Goal: Task Accomplishment & Management: Complete application form

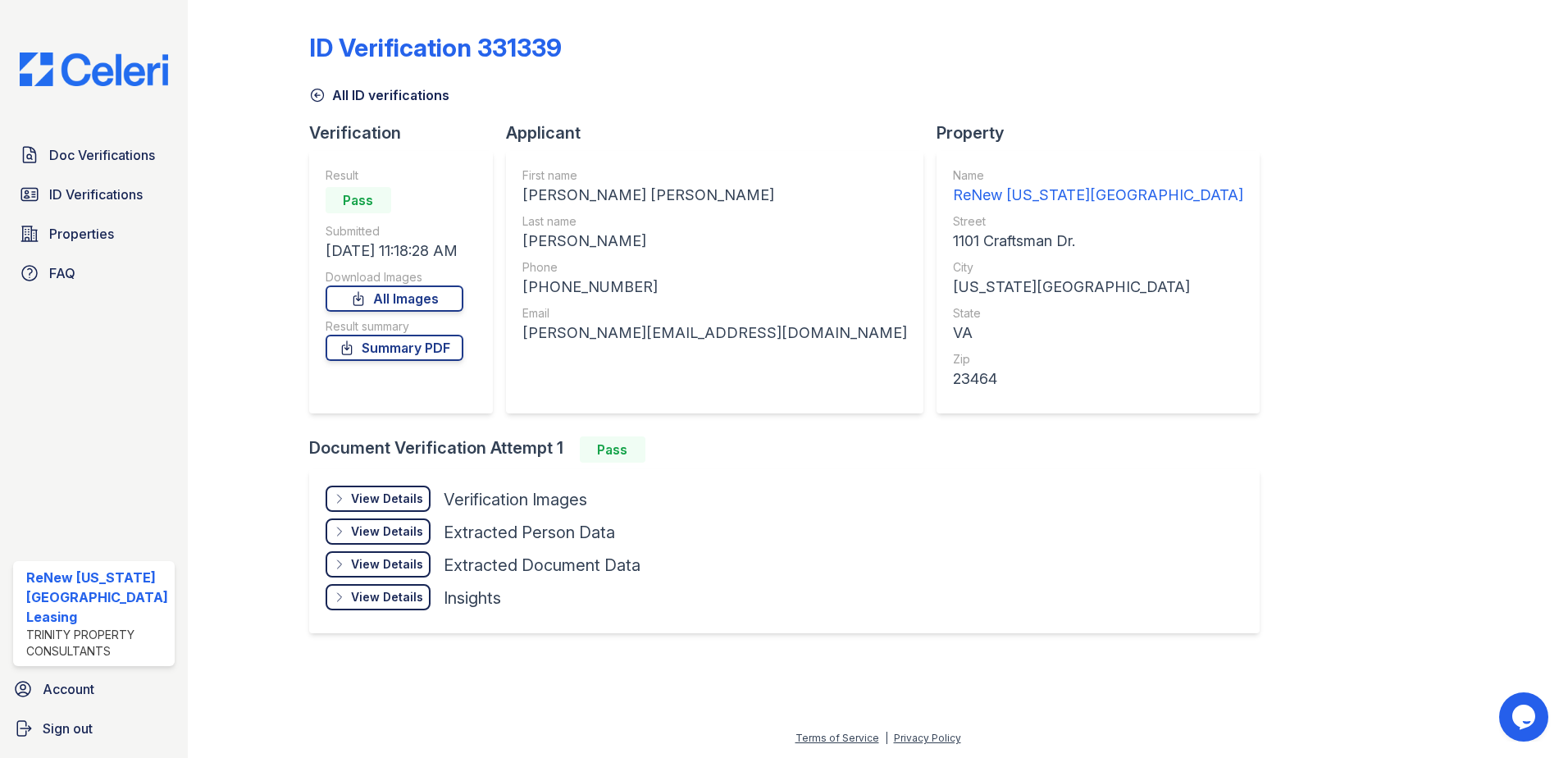
click at [124, 123] on div "Doc Verifications ID Verifications Properties FAQ ReNew [US_STATE][GEOGRAPHIC_D…" at bounding box center [94, 379] width 188 height 758
click at [100, 126] on div "Doc Verifications ID Verifications Properties FAQ ReNew [US_STATE][GEOGRAPHIC_D…" at bounding box center [94, 379] width 188 height 758
click at [76, 151] on span "Doc Verifications" at bounding box center [102, 154] width 105 height 20
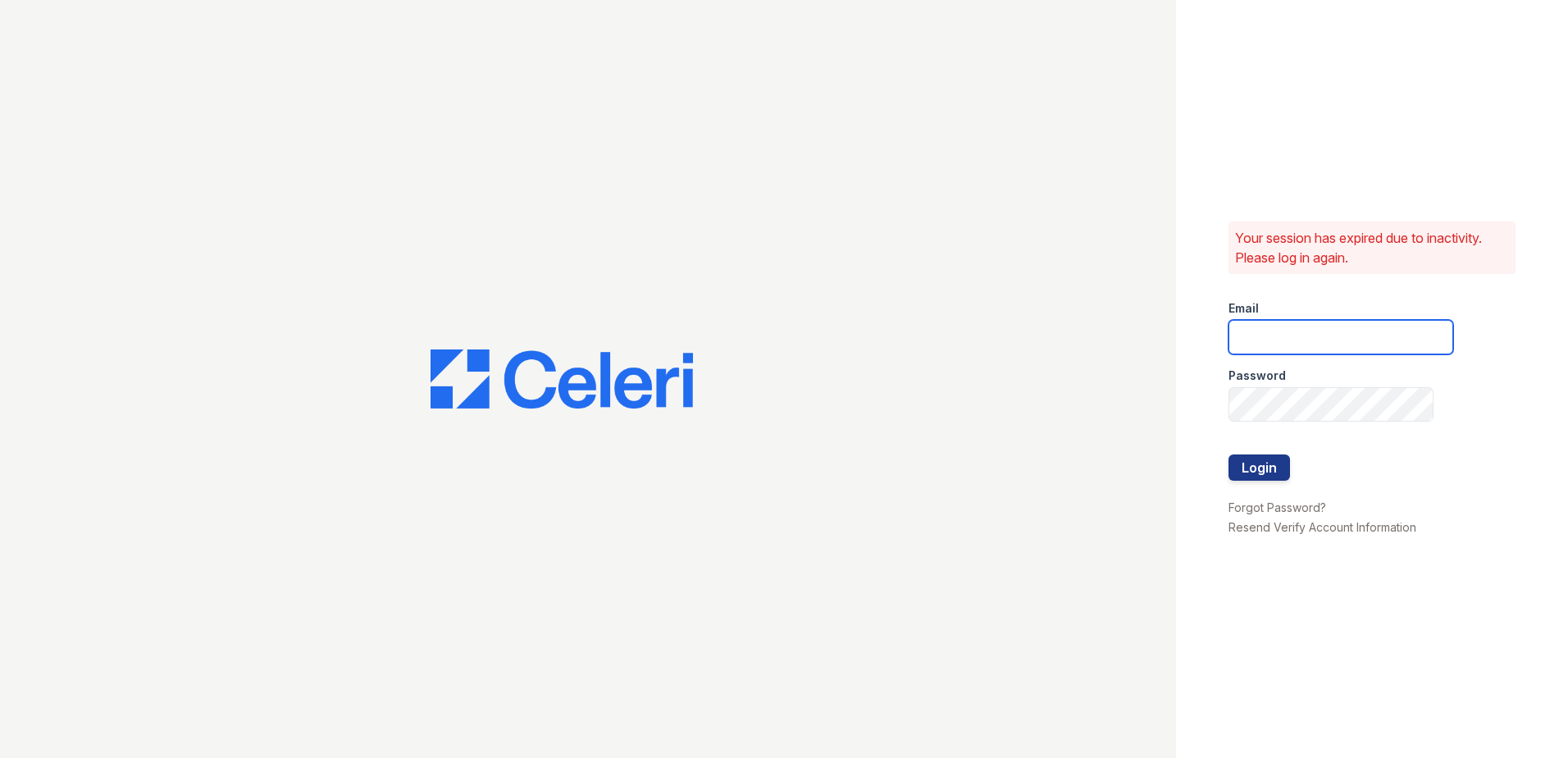
type input "[EMAIL_ADDRESS][DOMAIN_NAME]"
click at [1252, 477] on button "Login" at bounding box center [1259, 467] width 61 height 26
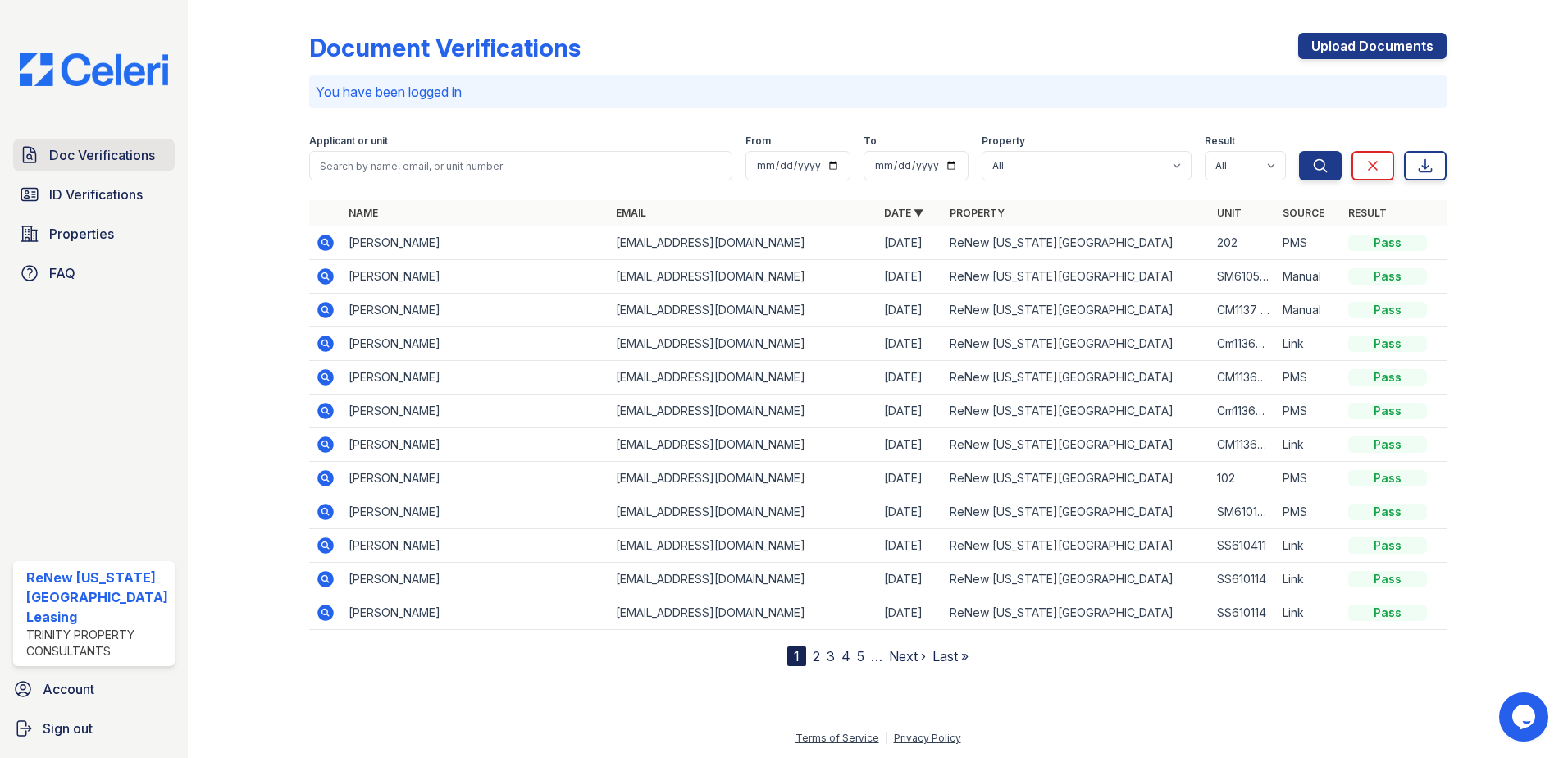
click at [88, 155] on span "Doc Verifications" at bounding box center [102, 154] width 105 height 20
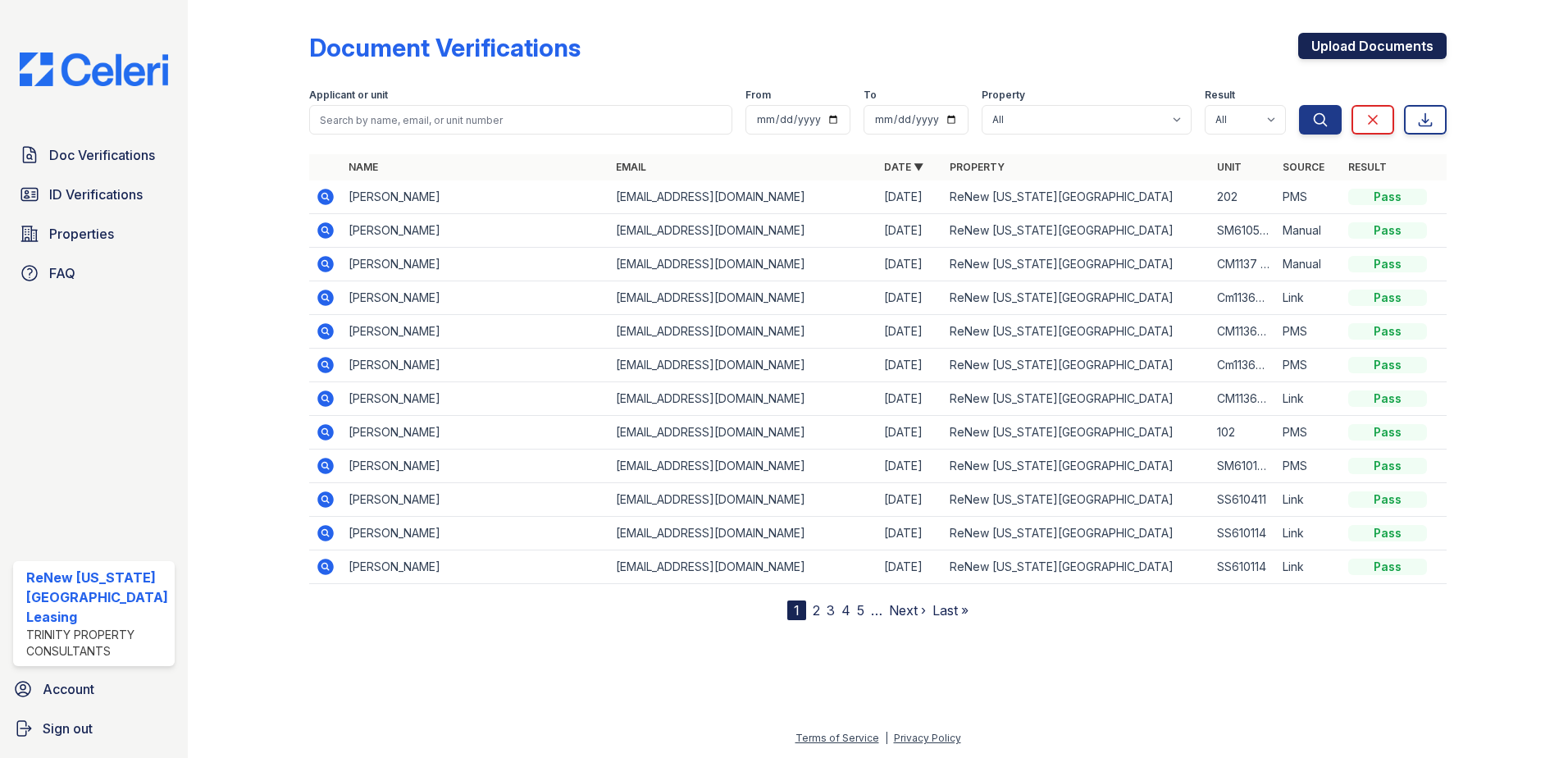
click at [1356, 39] on link "Upload Documents" at bounding box center [1372, 45] width 149 height 26
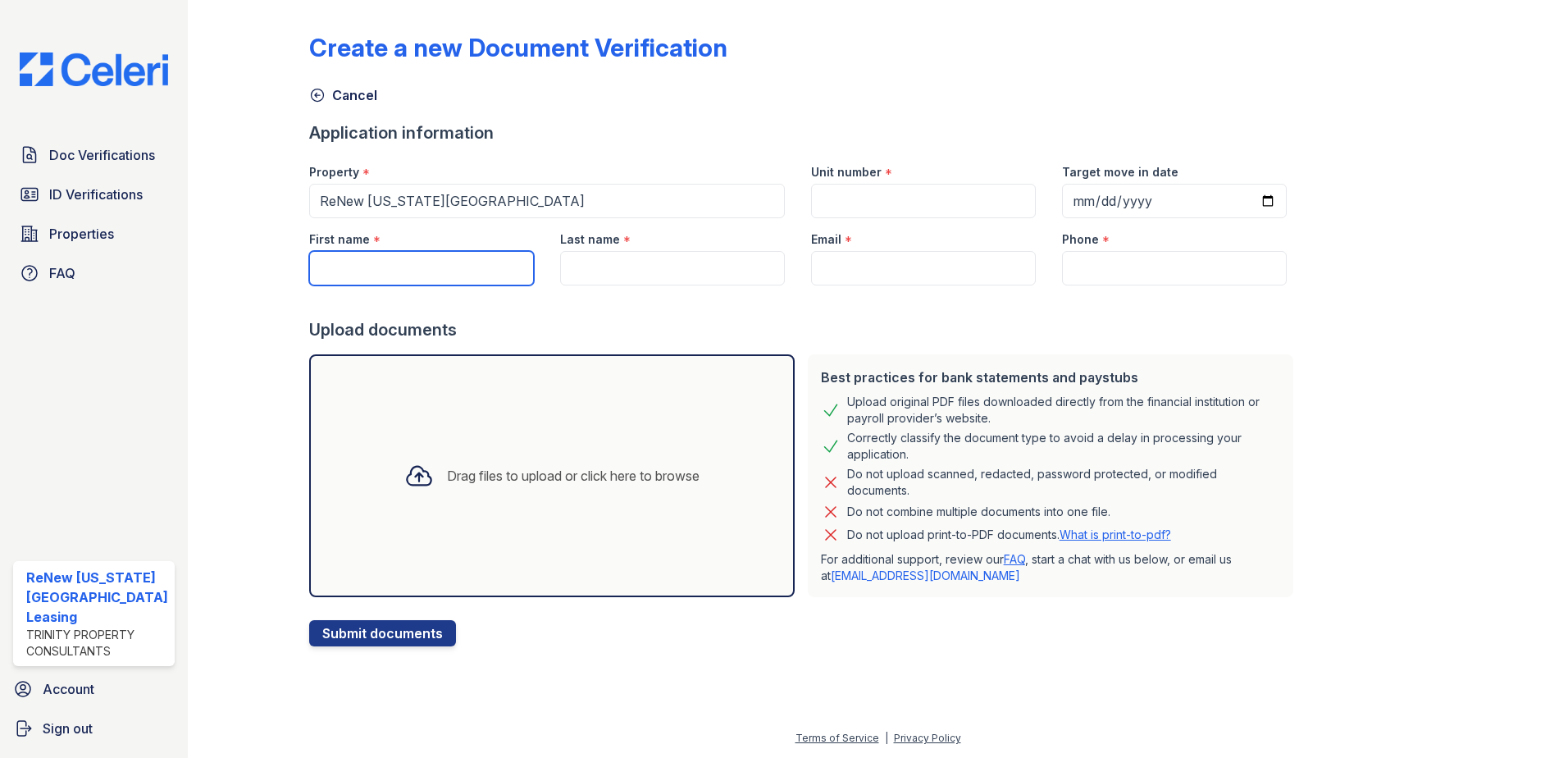
click at [403, 269] on input "First name" at bounding box center [422, 268] width 224 height 34
type input "Henry"
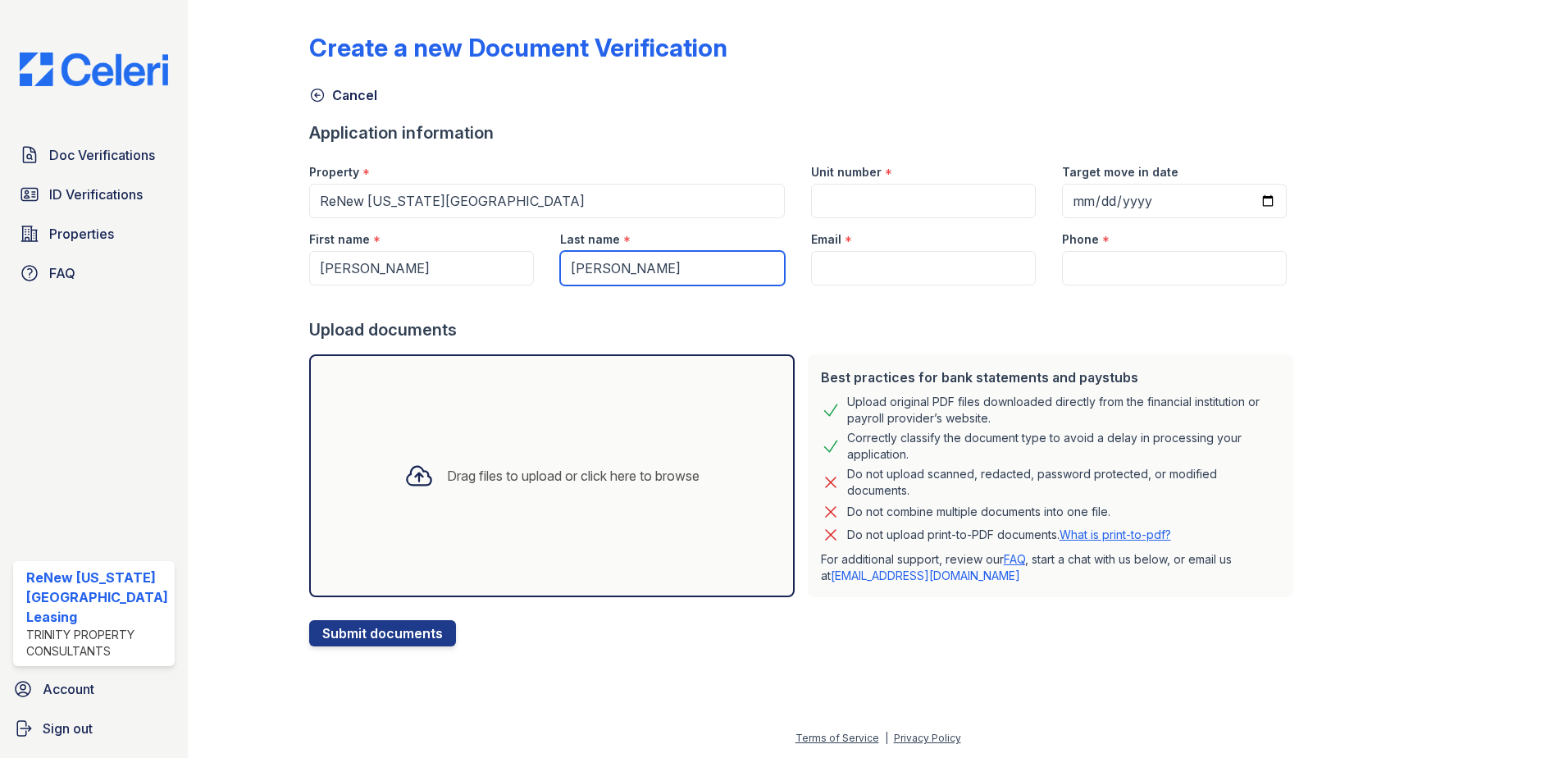
type input "Frias"
click at [891, 258] on input "Email" at bounding box center [923, 268] width 224 height 34
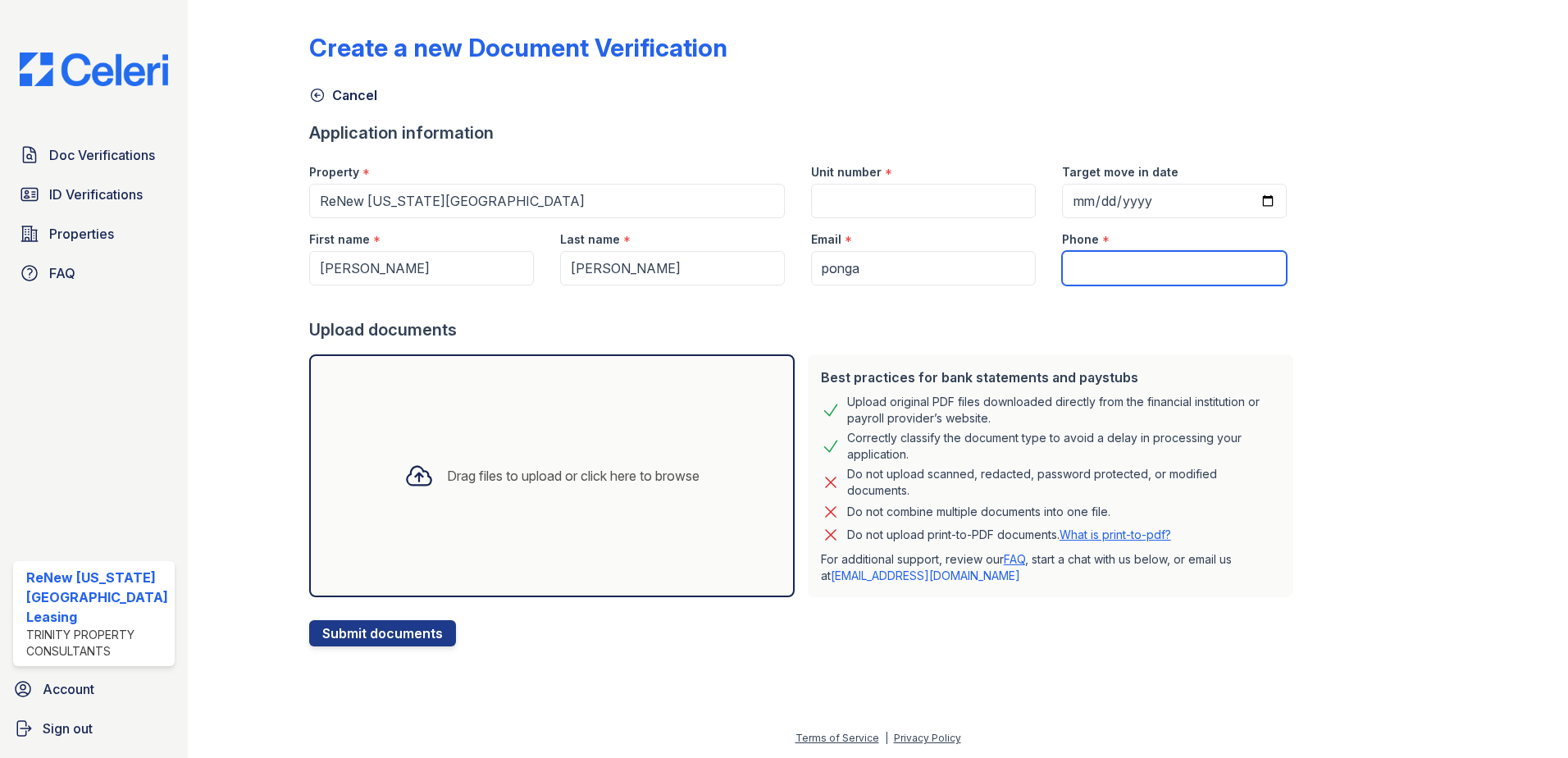
click at [1093, 267] on input "Phone" at bounding box center [1174, 268] width 224 height 34
click at [914, 264] on input "ponga" at bounding box center [923, 268] width 224 height 34
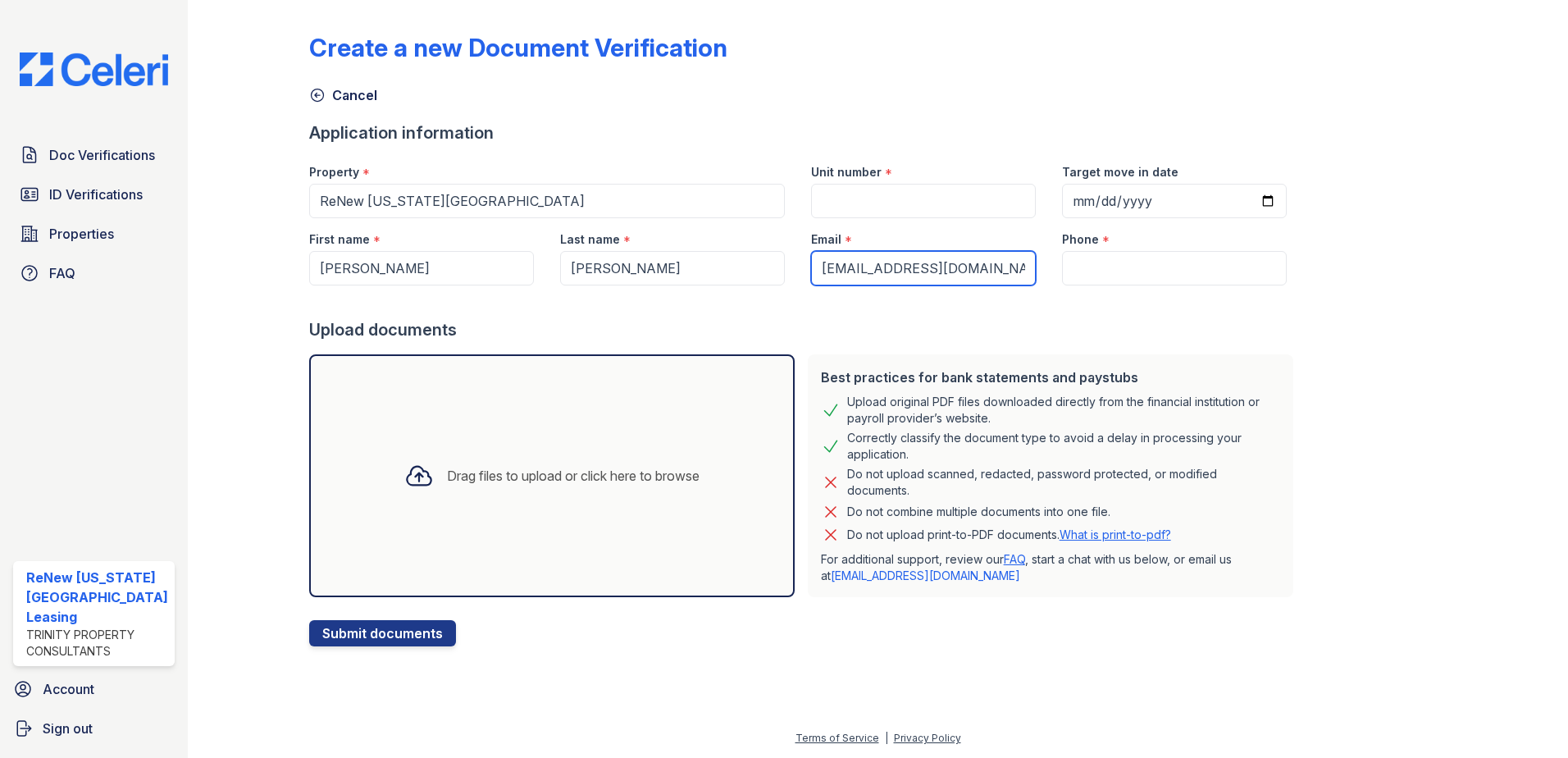
type input "ponga_67@yahoo.com"
type input "7577739340"
type input "ponga_67@yahoo.com"
click at [1344, 247] on div "Create a new Document Verification Cancel Application information Property * Re…" at bounding box center [879, 326] width 1139 height 639
click at [480, 483] on div "Drag files to upload or click here to browse" at bounding box center [573, 475] width 253 height 20
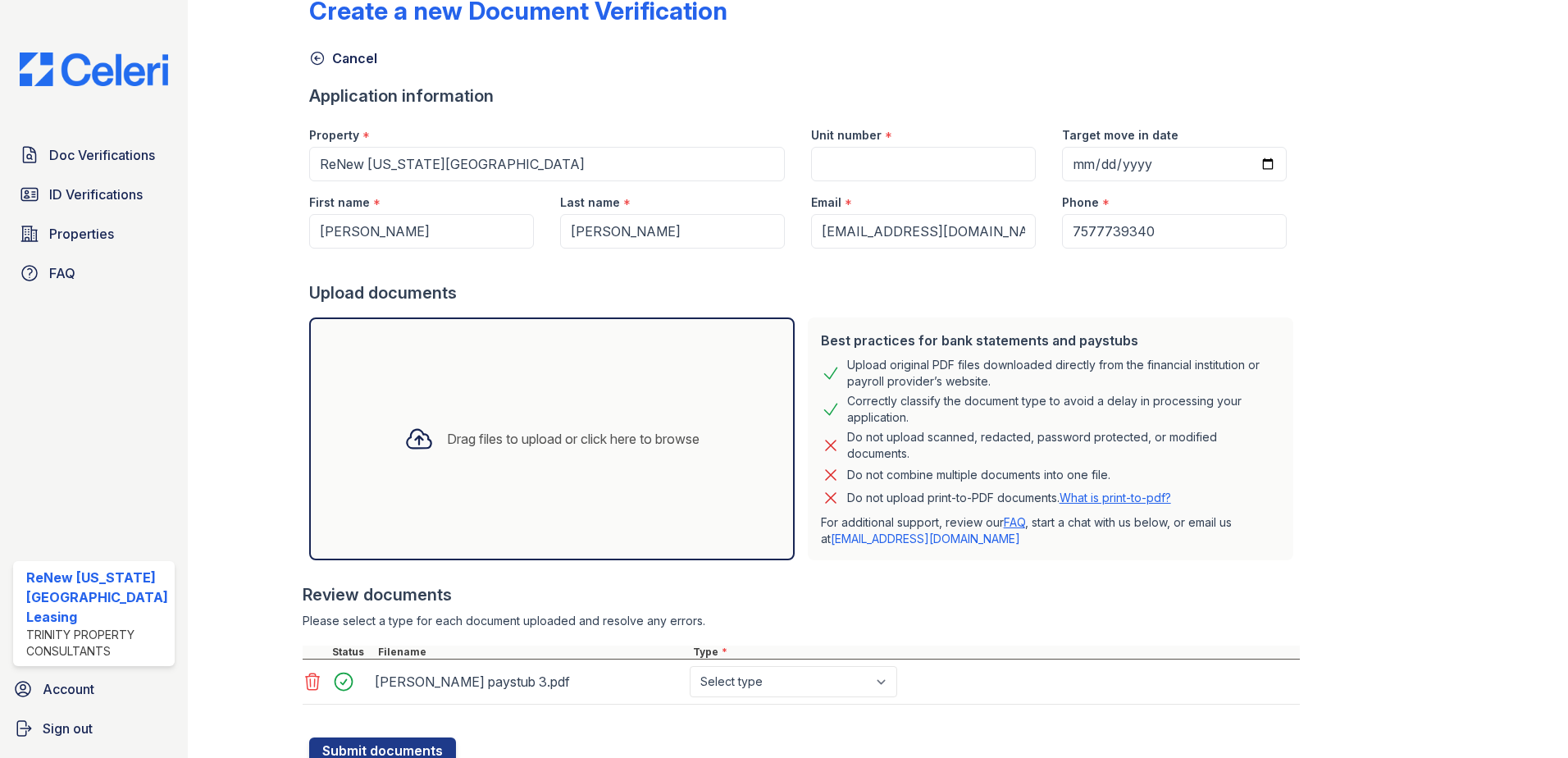
scroll to position [99, 0]
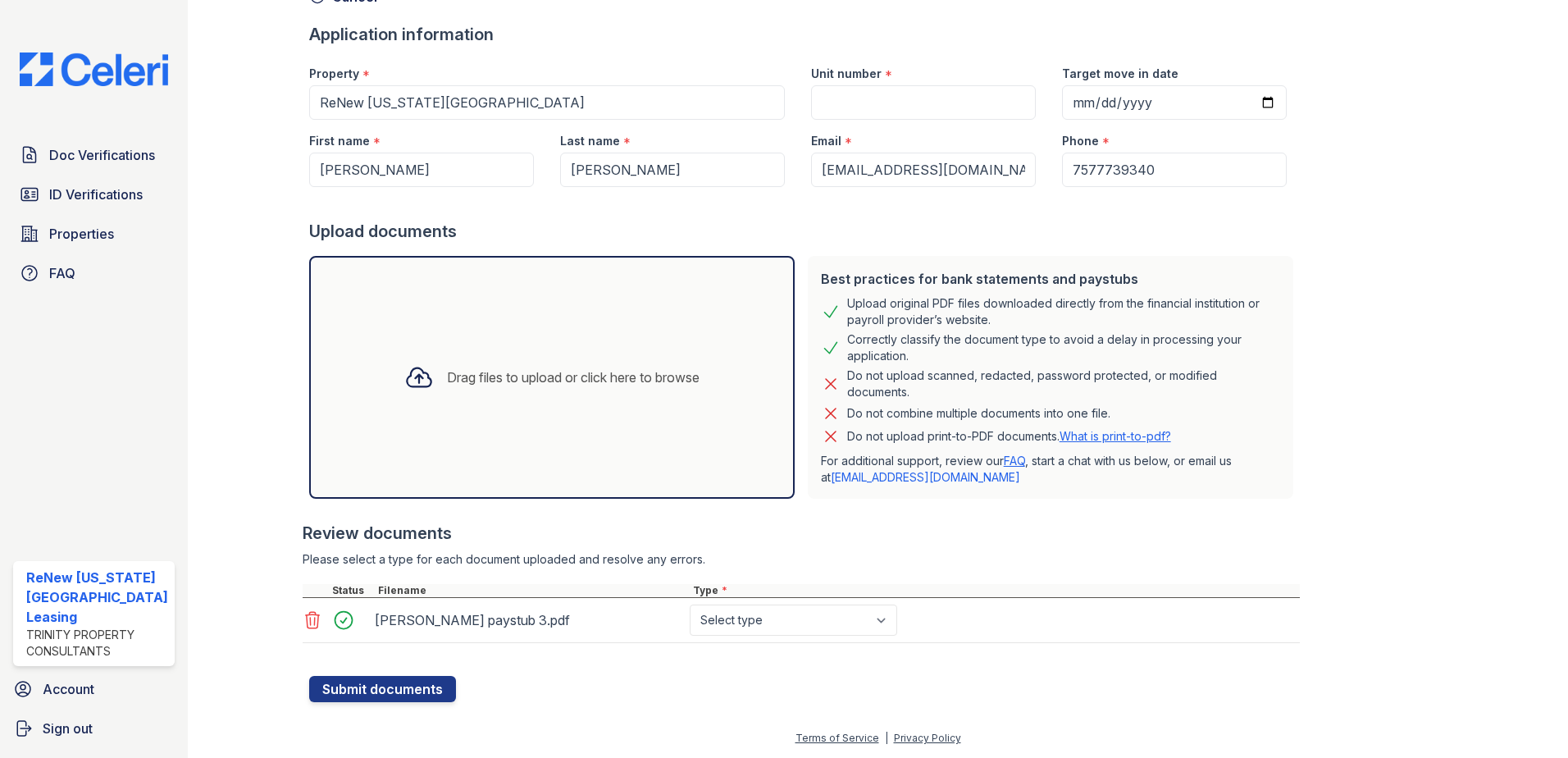
click at [537, 379] on div "Drag files to upload or click here to browse" at bounding box center [573, 377] width 253 height 20
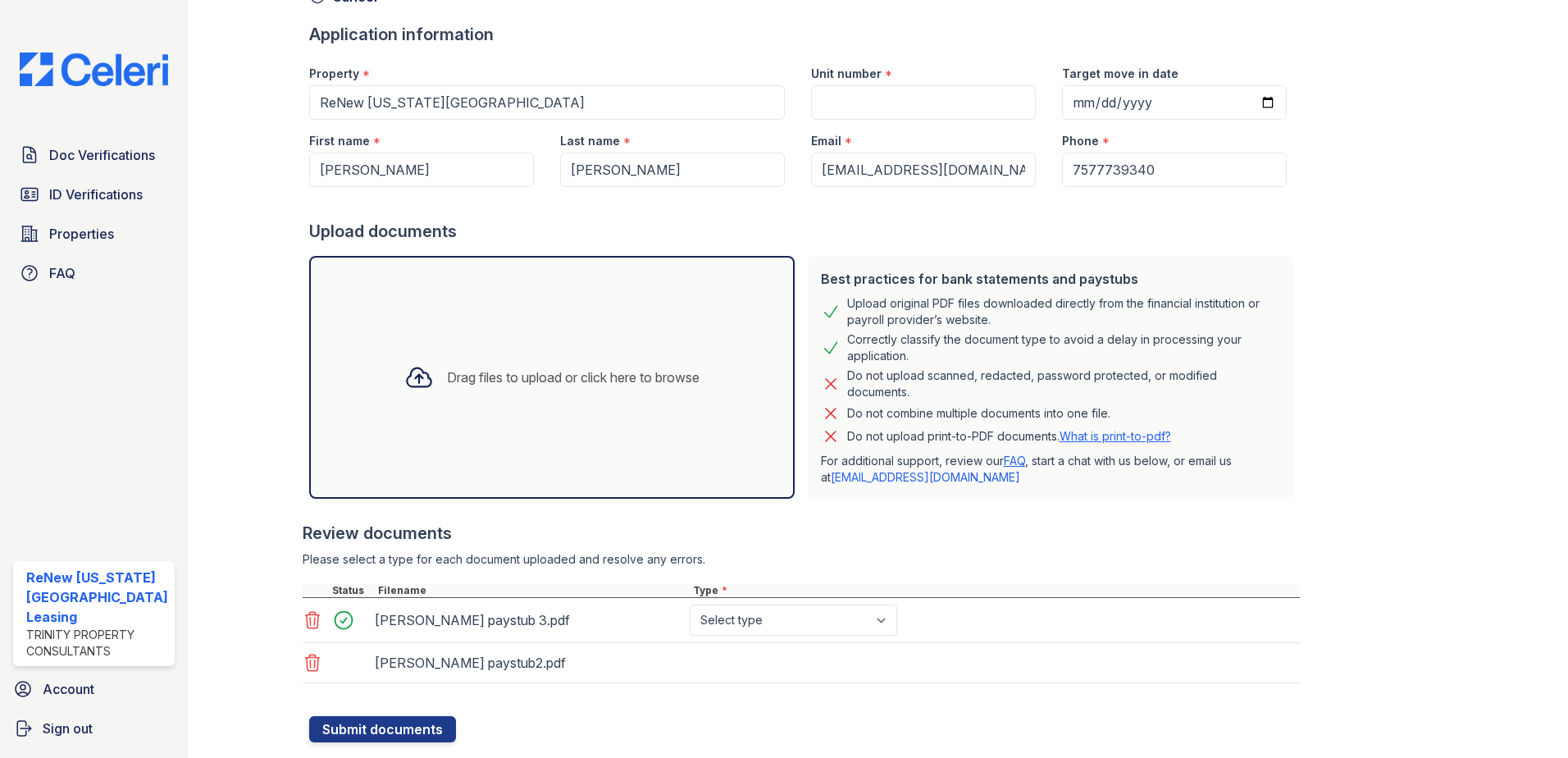
click at [494, 380] on div "Drag files to upload or click here to browse" at bounding box center [573, 377] width 253 height 20
click at [520, 377] on div "Drag files to upload or click here to browse" at bounding box center [573, 377] width 253 height 20
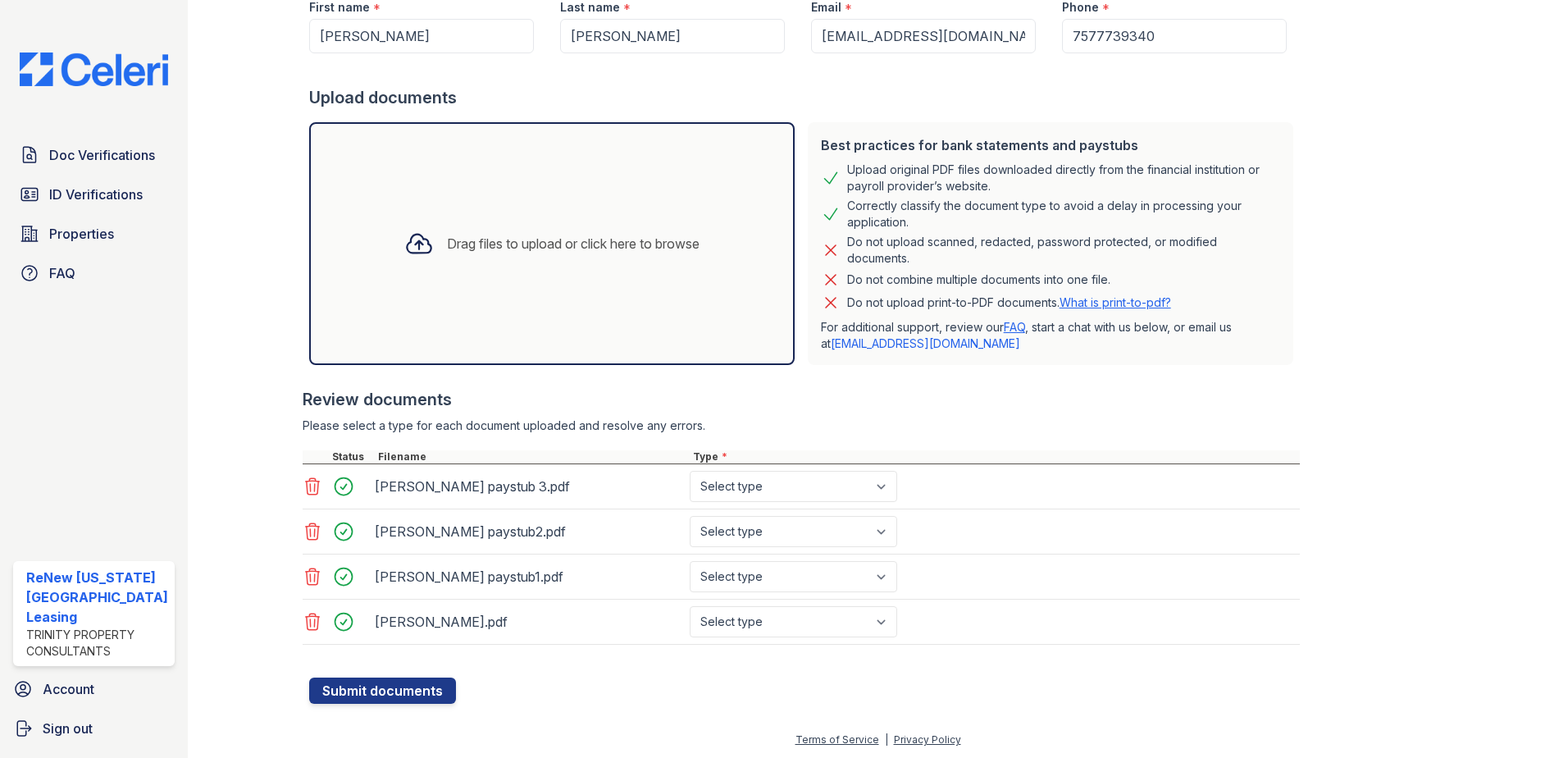
scroll to position [234, 0]
click at [382, 684] on button "Submit documents" at bounding box center [382, 688] width 147 height 26
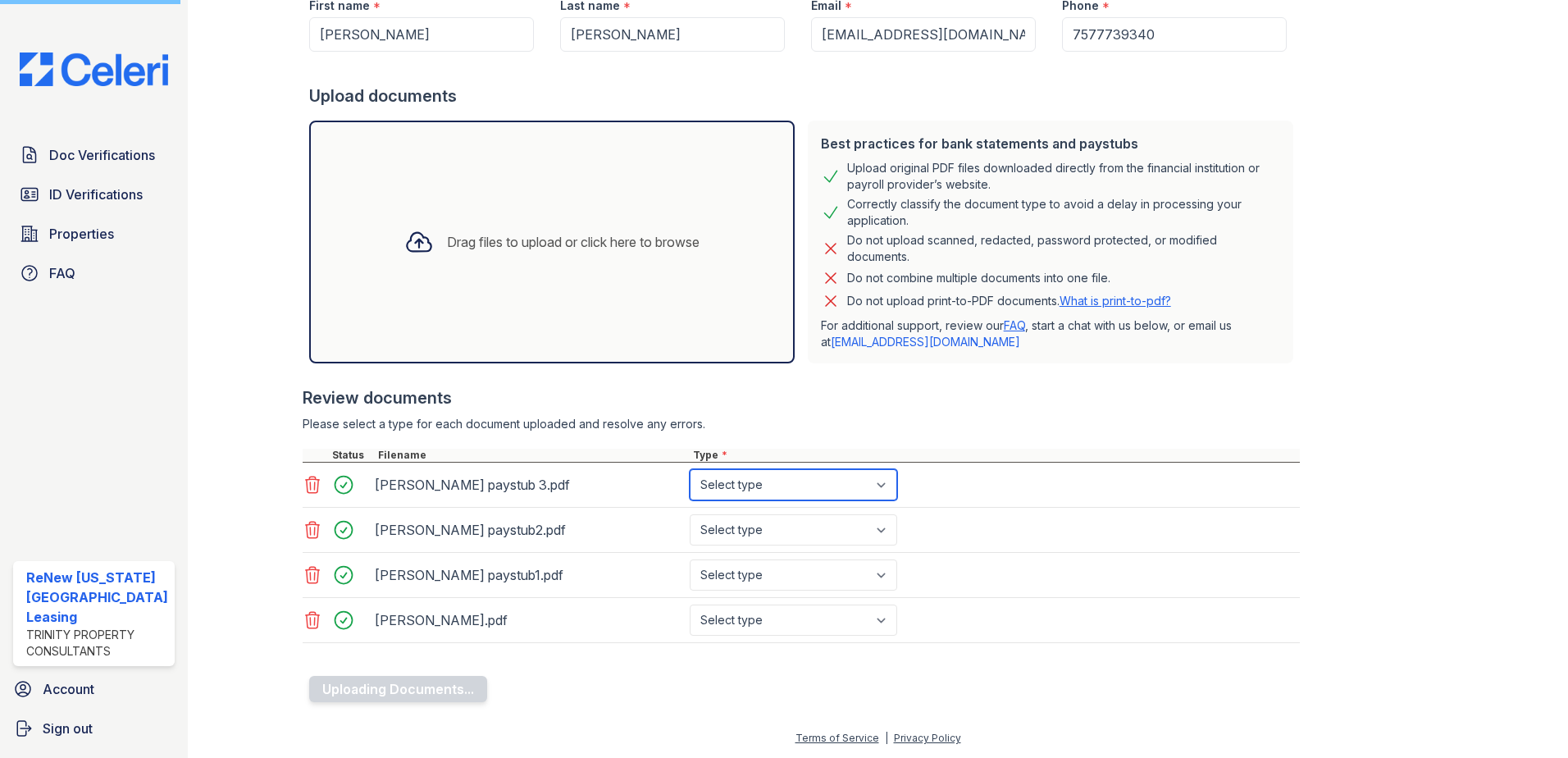
click at [792, 488] on select "Select type Paystub Bank Statement Offer Letter Tax Documents Benefit Award Let…" at bounding box center [794, 484] width 207 height 32
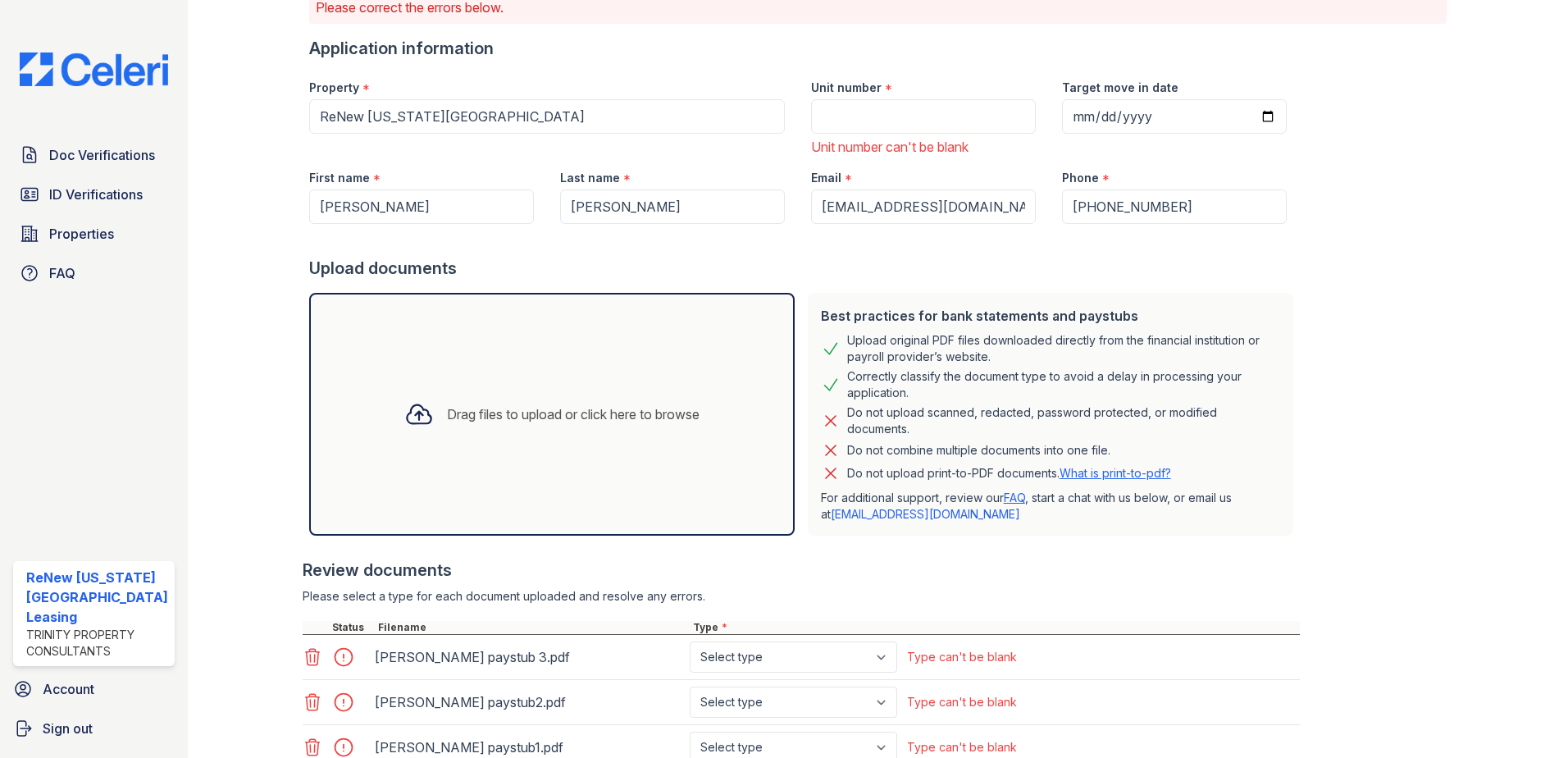
scroll to position [303, 0]
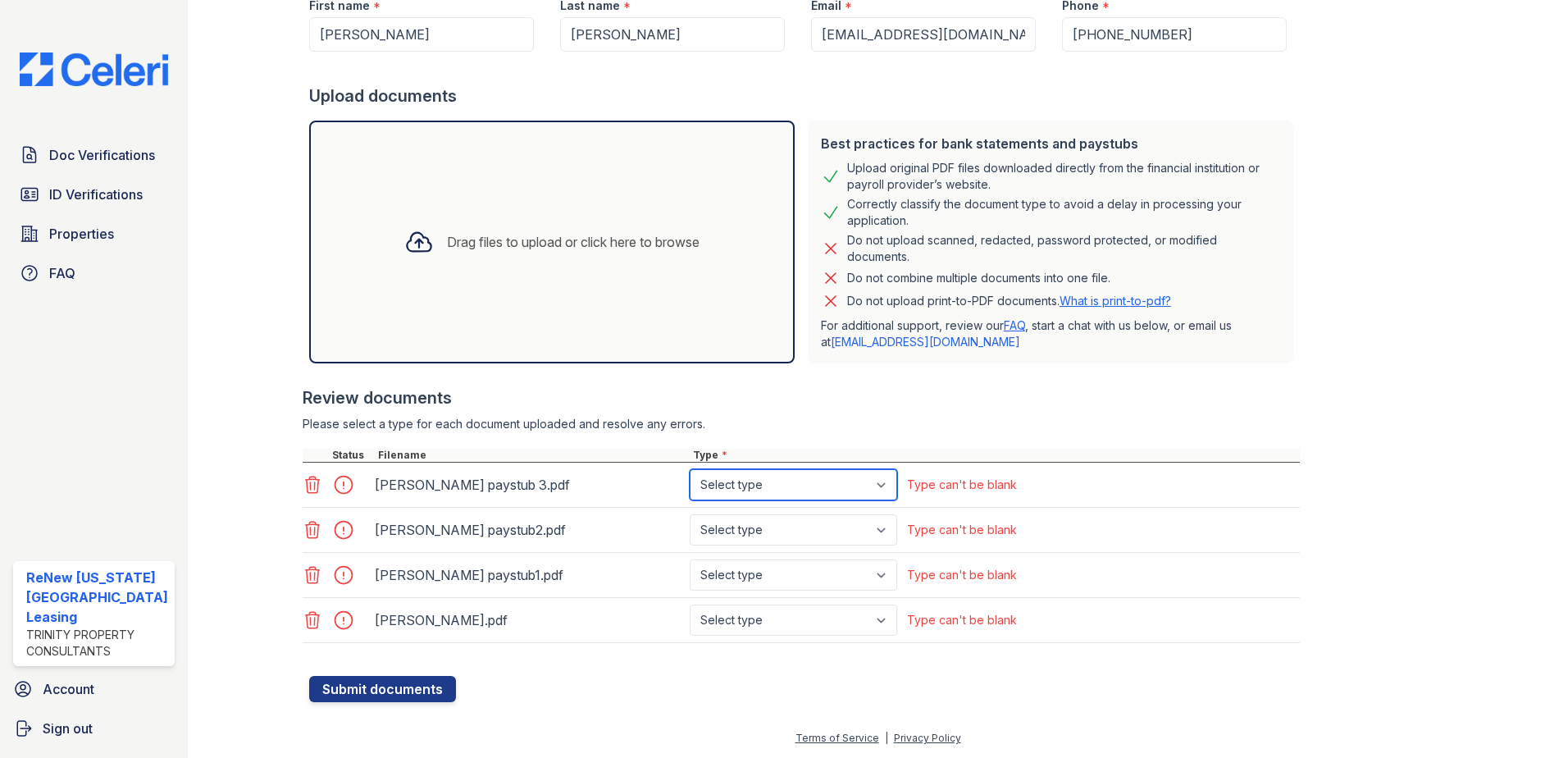
click at [820, 481] on select "Select type Paystub Bank Statement Offer Letter Tax Documents Benefit Award Let…" at bounding box center [794, 484] width 207 height 32
select select "paystub"
click at [690, 469] on select "Select type Paystub Bank Statement Offer Letter Tax Documents Benefit Award Let…" at bounding box center [794, 484] width 207 height 32
click at [802, 523] on select "Select type Paystub Bank Statement Offer Letter Tax Documents Benefit Award Let…" at bounding box center [794, 529] width 207 height 32
select select "paystub"
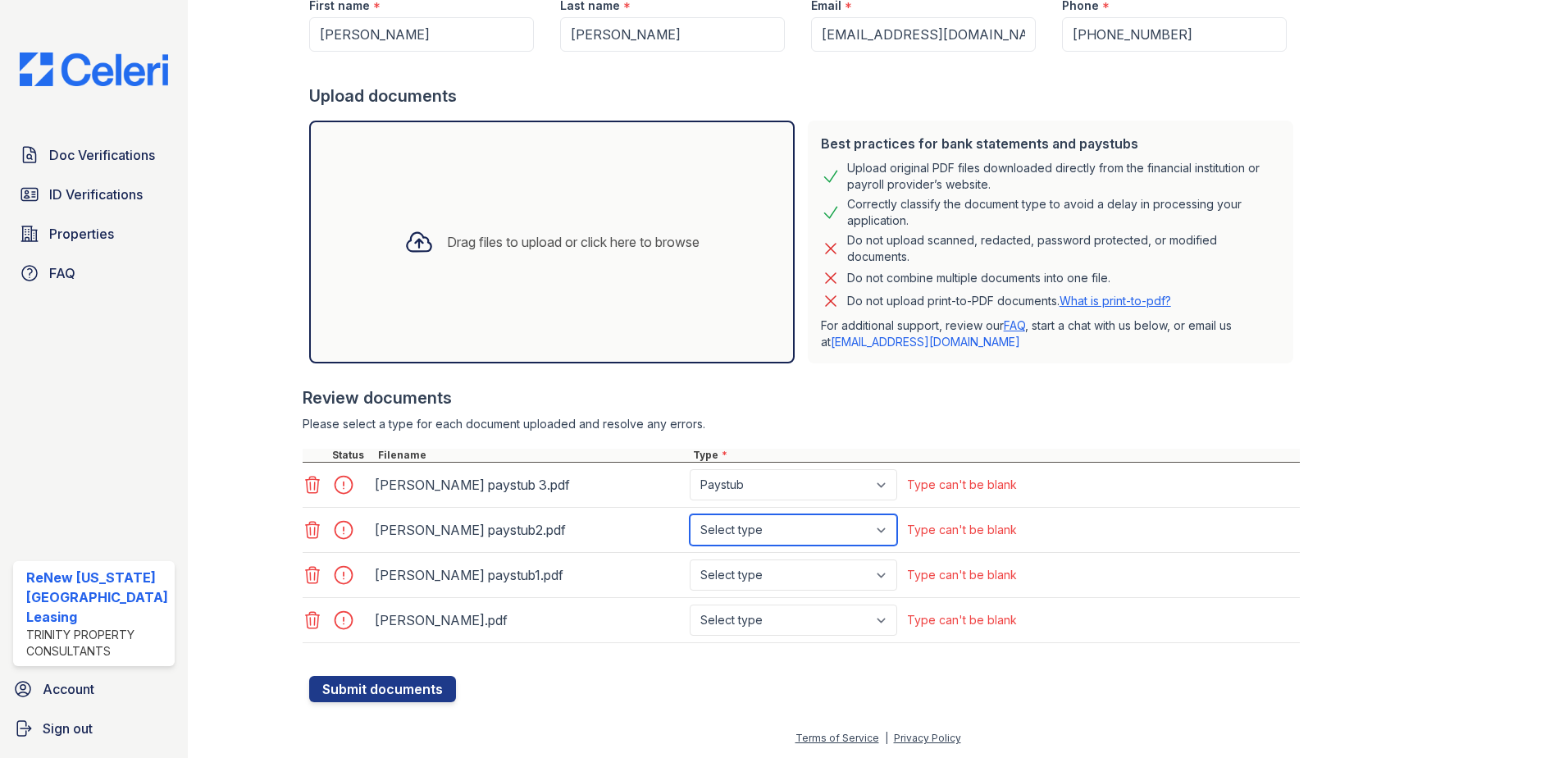
click at [690, 514] on select "Select type Paystub Bank Statement Offer Letter Tax Documents Benefit Award Let…" at bounding box center [794, 529] width 207 height 32
click at [804, 578] on select "Select type Paystub Bank Statement Offer Letter Tax Documents Benefit Award Let…" at bounding box center [794, 575] width 207 height 32
select select "paystub"
click at [690, 560] on select "Select type Paystub Bank Statement Offer Letter Tax Documents Benefit Award Let…" at bounding box center [794, 575] width 207 height 32
click at [819, 622] on select "Select type Paystub Bank Statement Offer Letter Tax Documents Benefit Award Let…" at bounding box center [794, 620] width 207 height 32
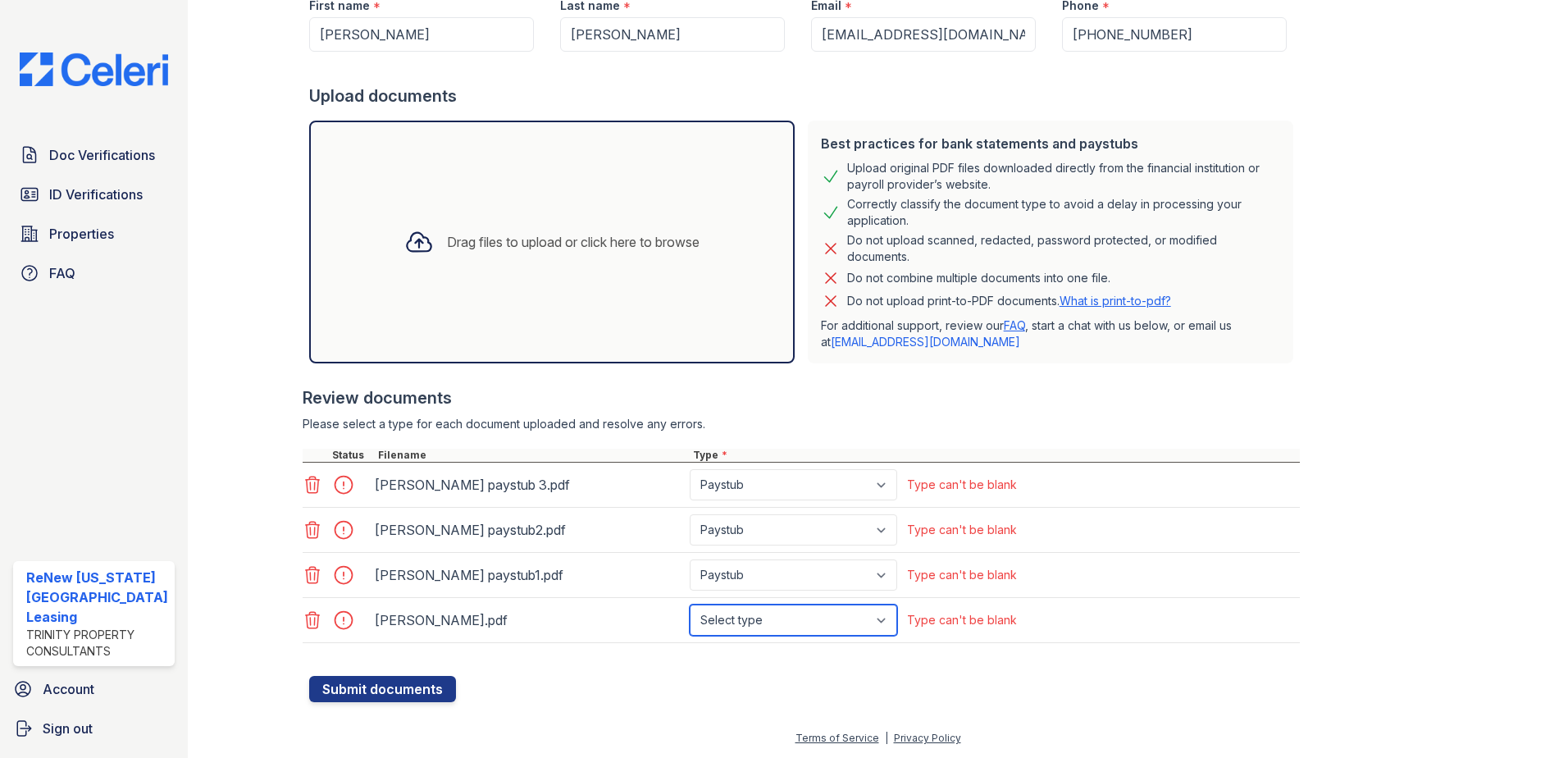
select select "paystub"
click at [690, 605] on select "Select type Paystub Bank Statement Offer Letter Tax Documents Benefit Award Let…" at bounding box center [794, 620] width 207 height 32
click at [563, 424] on div "Please select a type for each document uploaded and resolve any errors." at bounding box center [801, 424] width 997 height 16
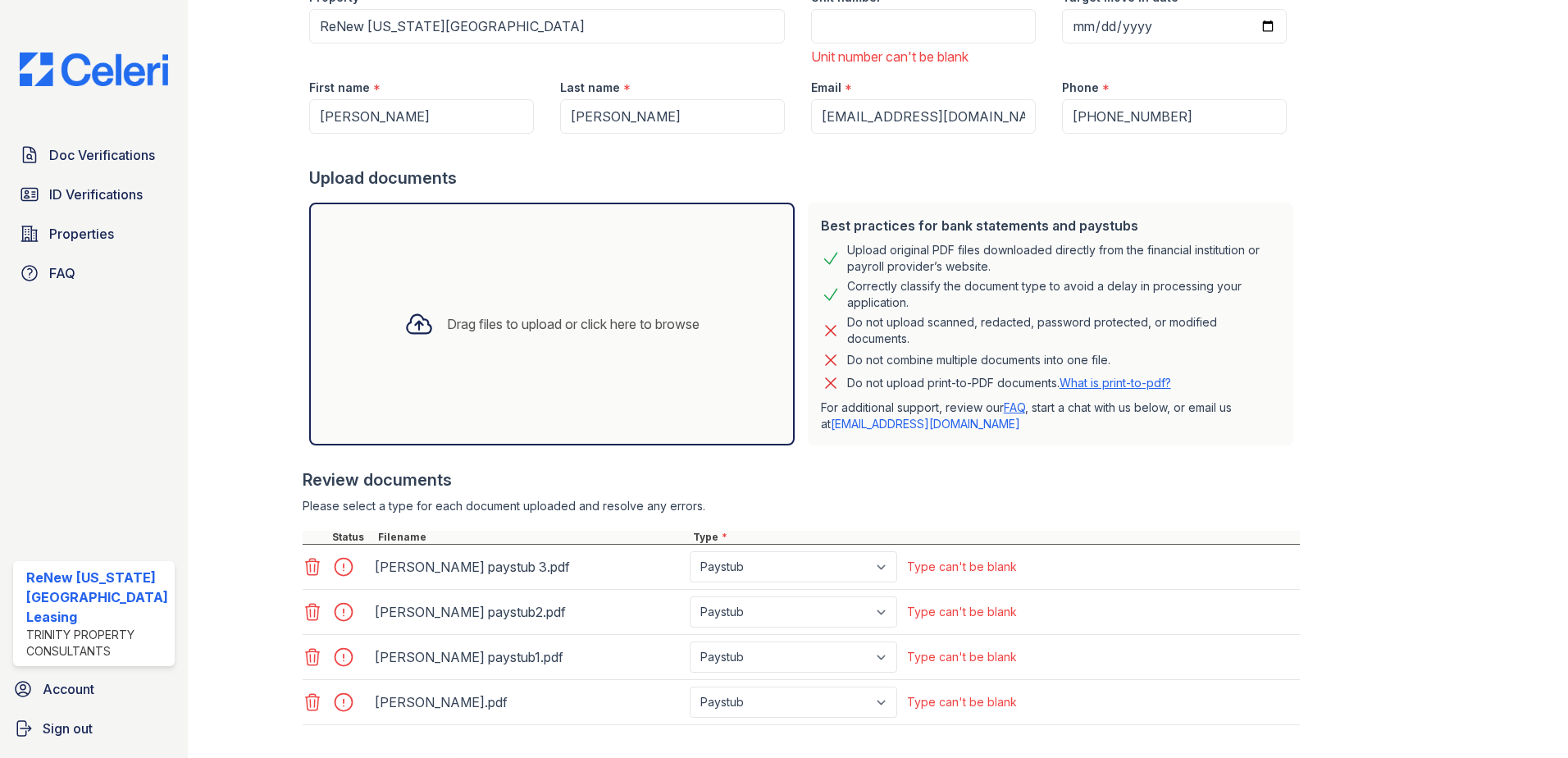
click at [1468, 238] on div at bounding box center [1493, 285] width 95 height 998
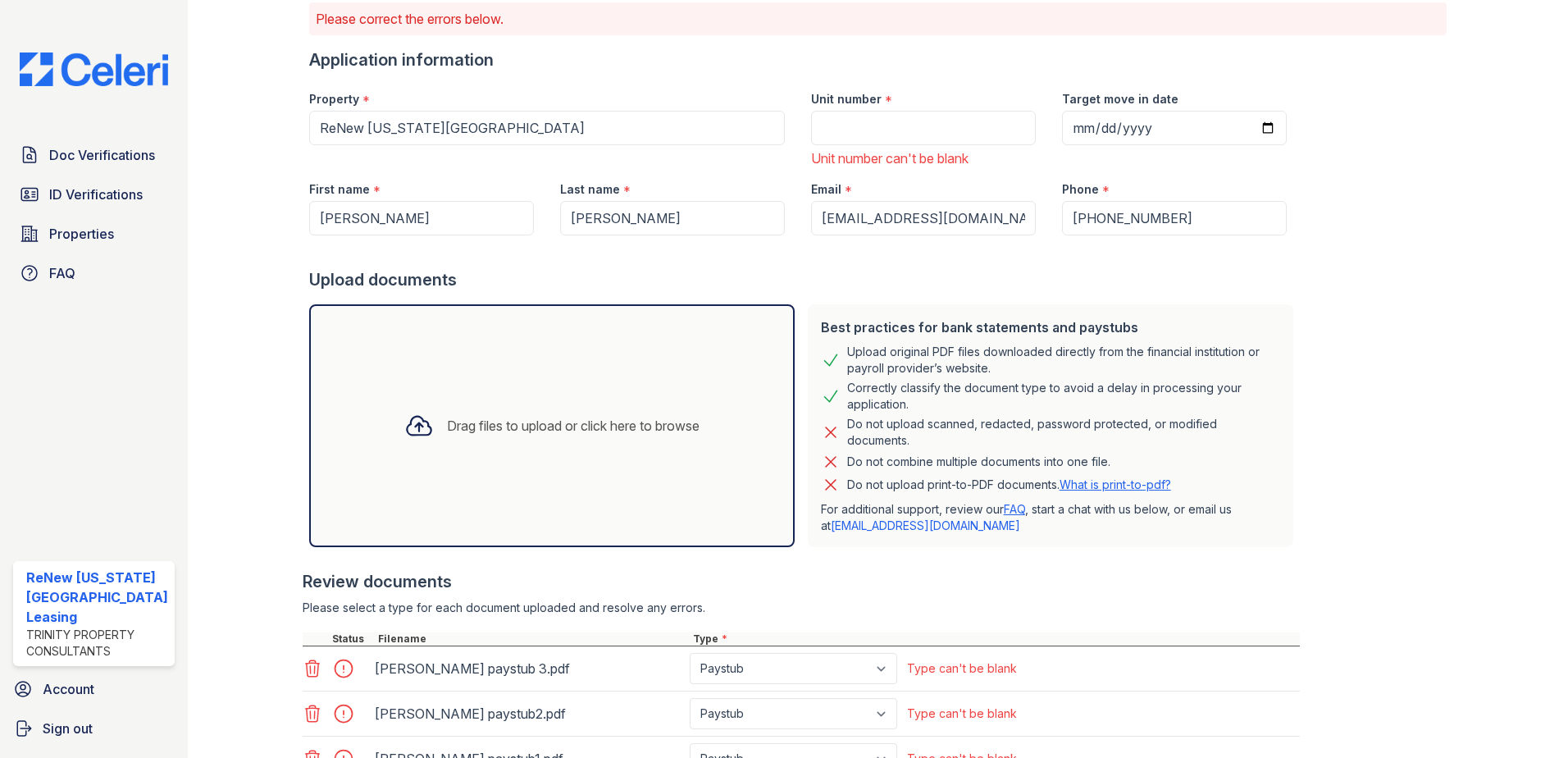
scroll to position [0, 0]
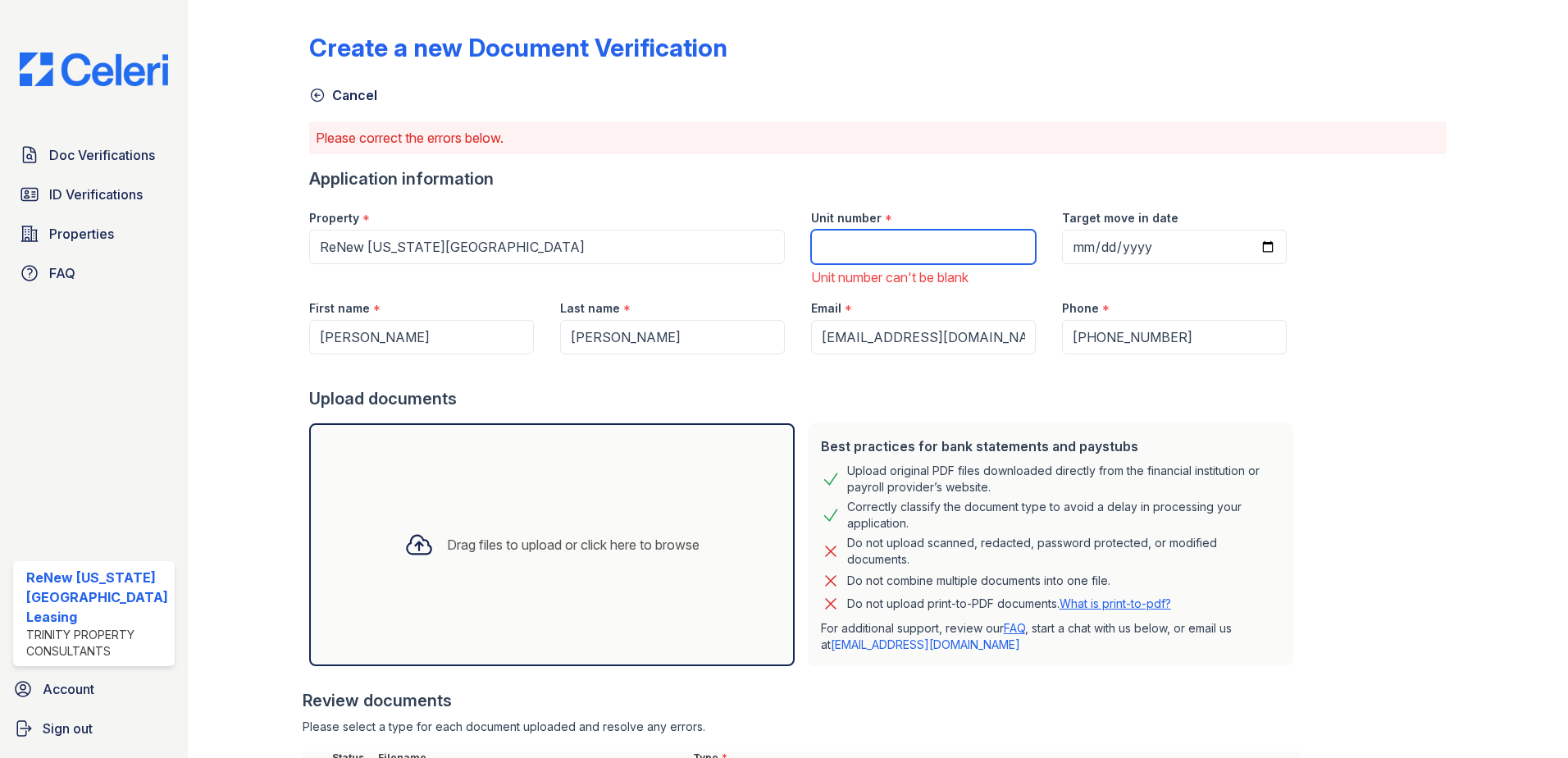
click at [863, 245] on input "Unit number" at bounding box center [923, 247] width 224 height 34
type input "lg1212202"
click at [1405, 224] on div "Create a new Document Verification Cancel Please correct the errors below. Appl…" at bounding box center [879, 505] width 1139 height 998
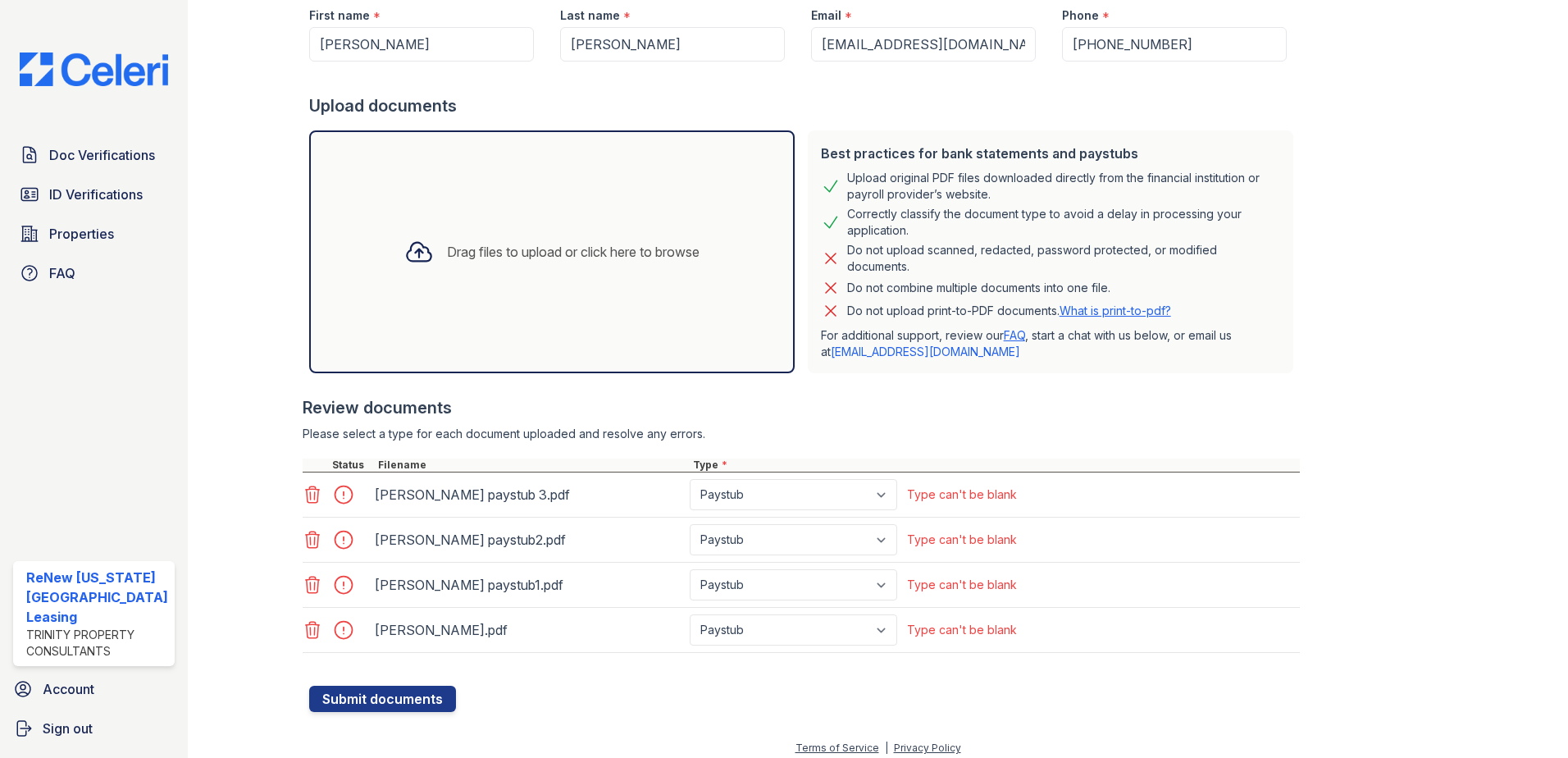
scroll to position [303, 0]
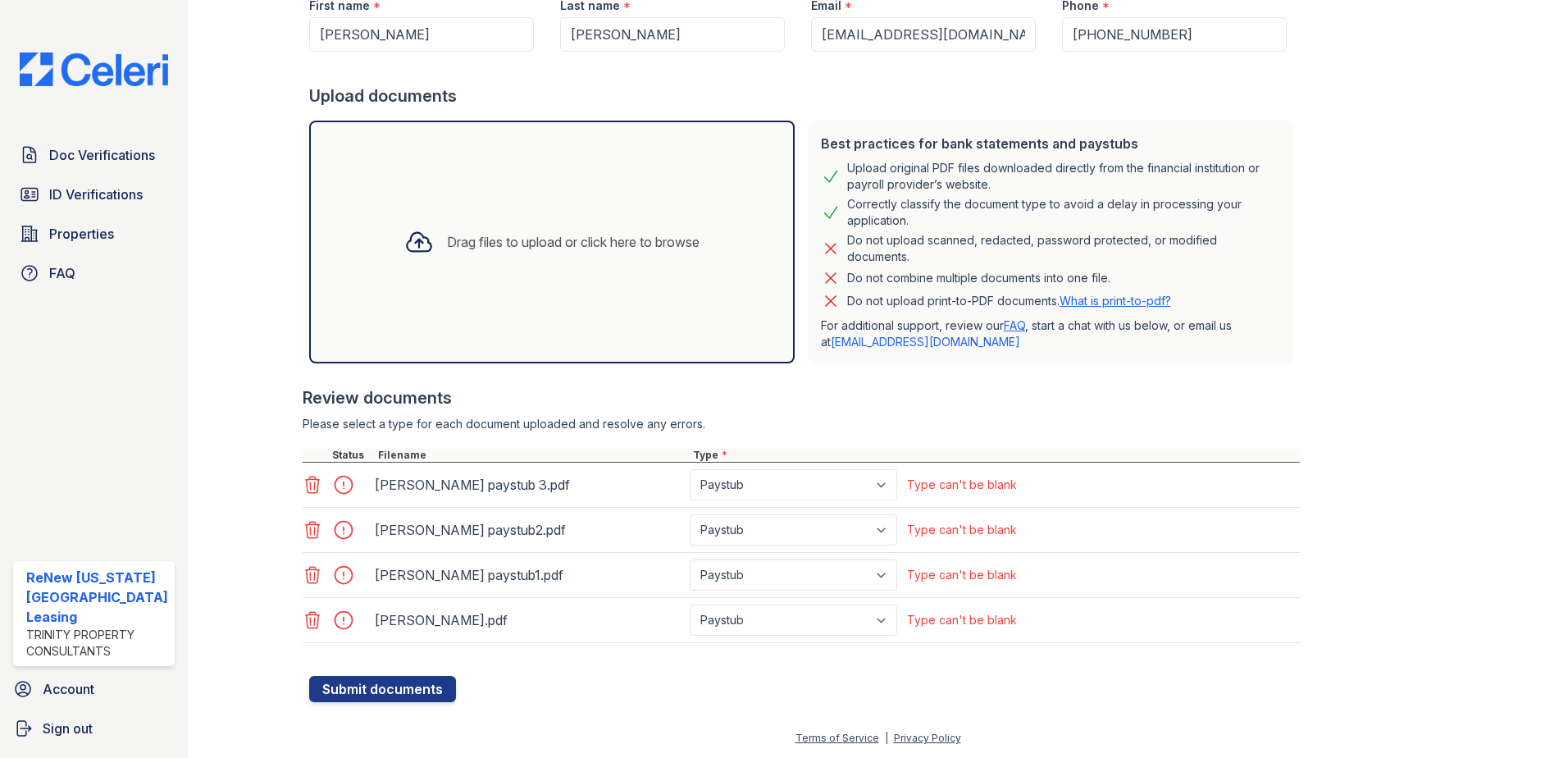
click at [344, 486] on div at bounding box center [349, 485] width 46 height 23
click at [1093, 392] on div "Review documents" at bounding box center [801, 398] width 997 height 23
click at [754, 103] on div "Upload documents" at bounding box center [805, 96] width 991 height 23
